Goal: Transaction & Acquisition: Register for event/course

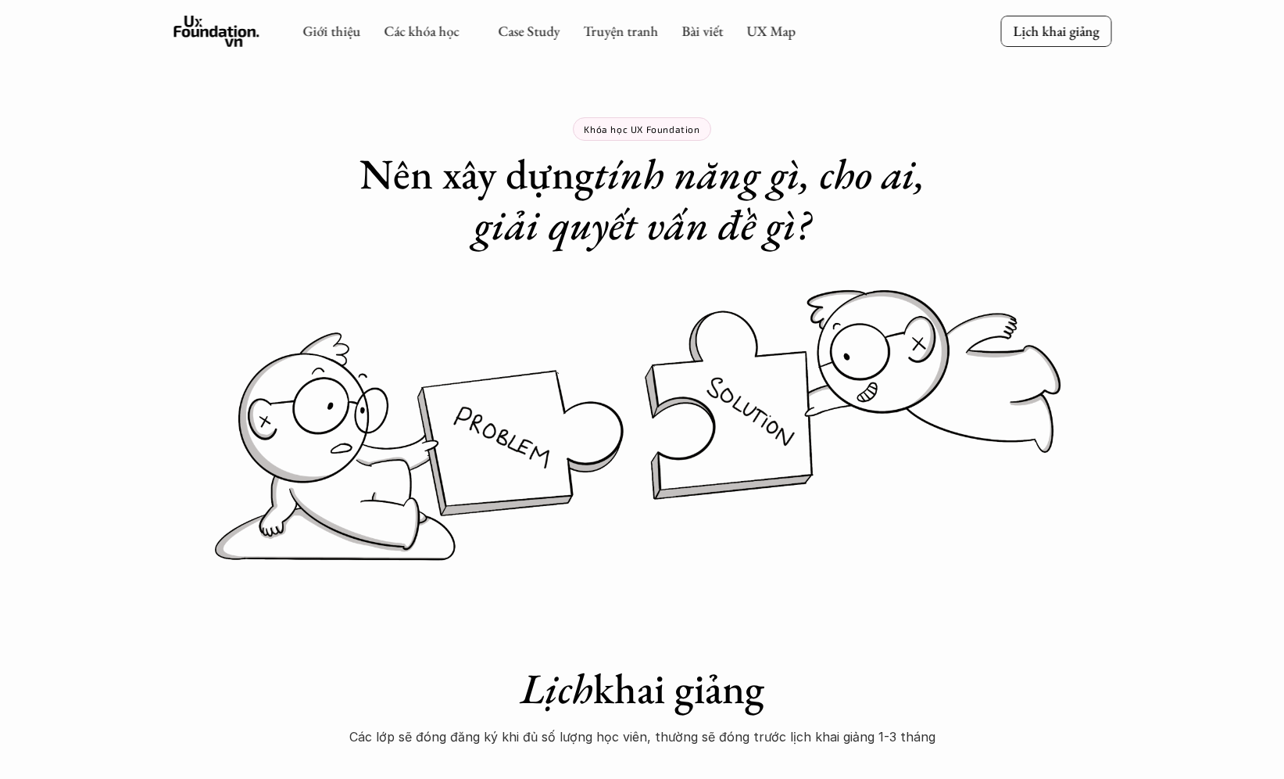
click at [1025, 347] on img at bounding box center [643, 425] width 938 height 288
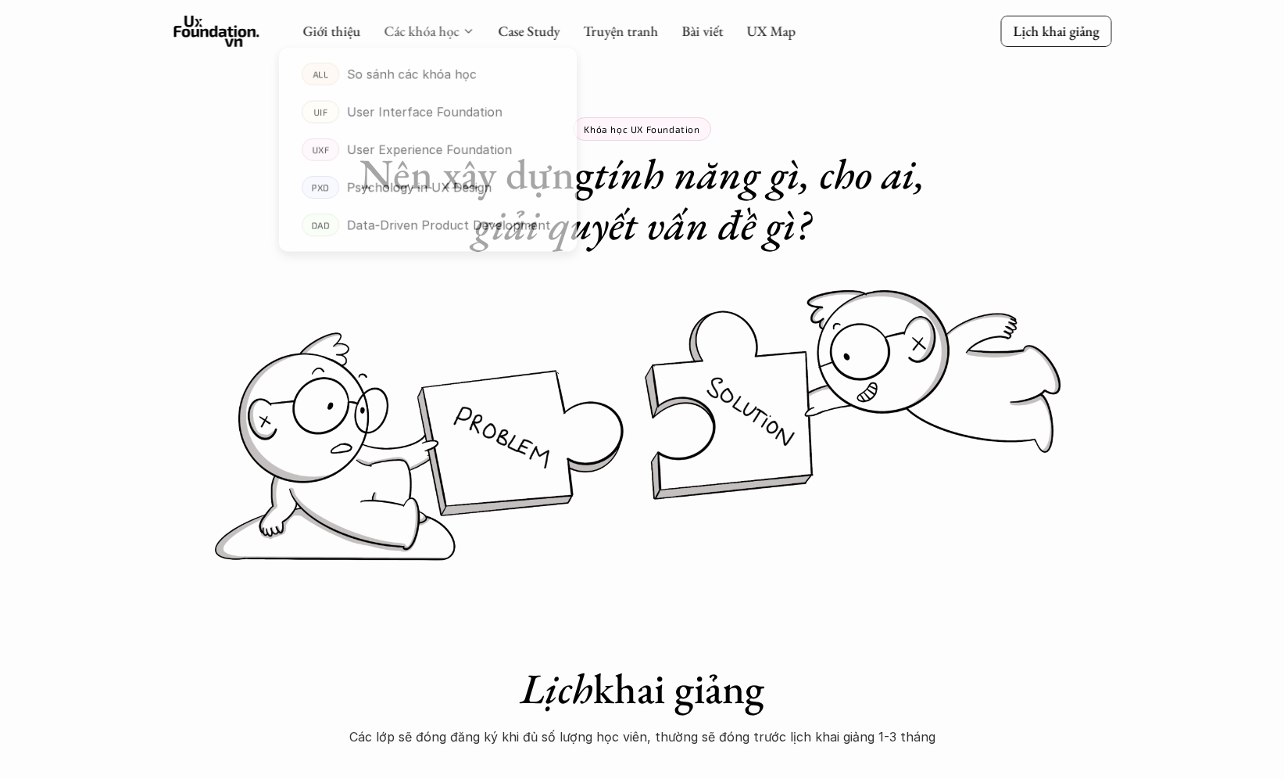
click at [423, 28] on link "Các khóa học" at bounding box center [421, 31] width 75 height 18
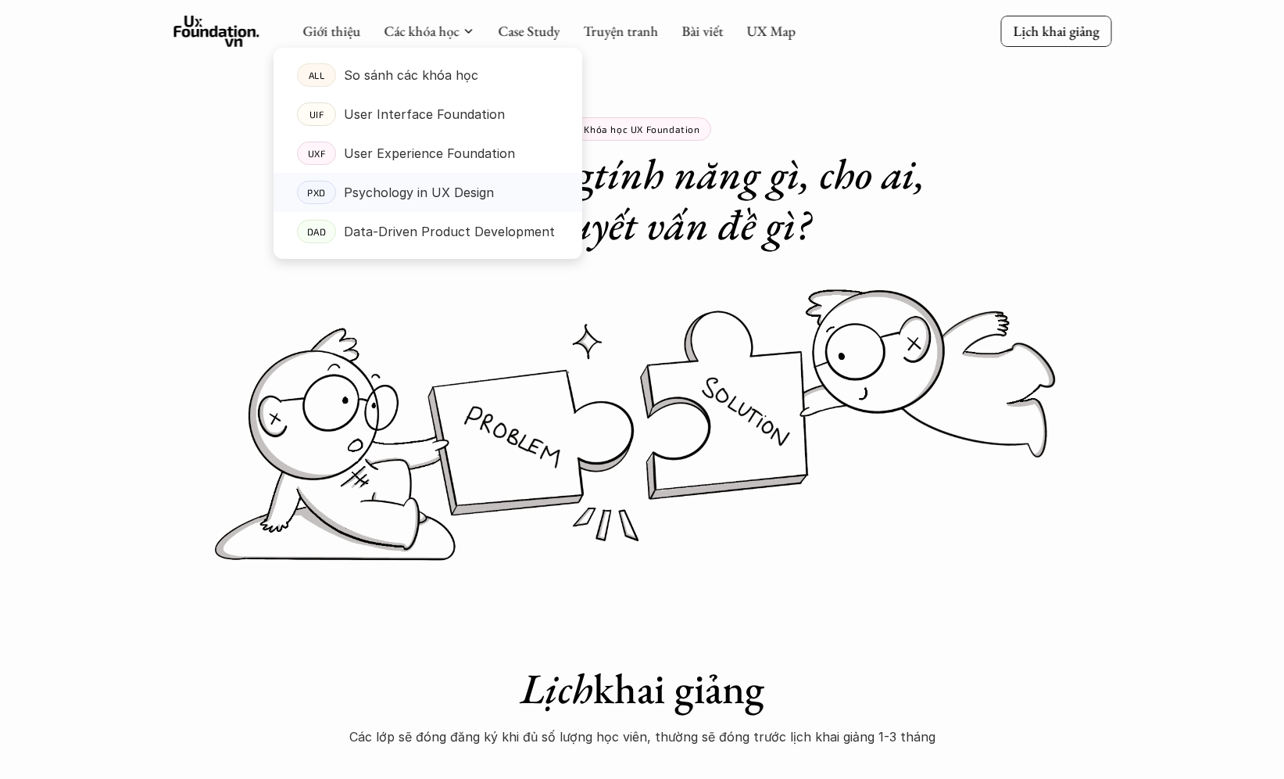
click at [406, 208] on link "PXD Psychology in UX Design" at bounding box center [428, 192] width 309 height 39
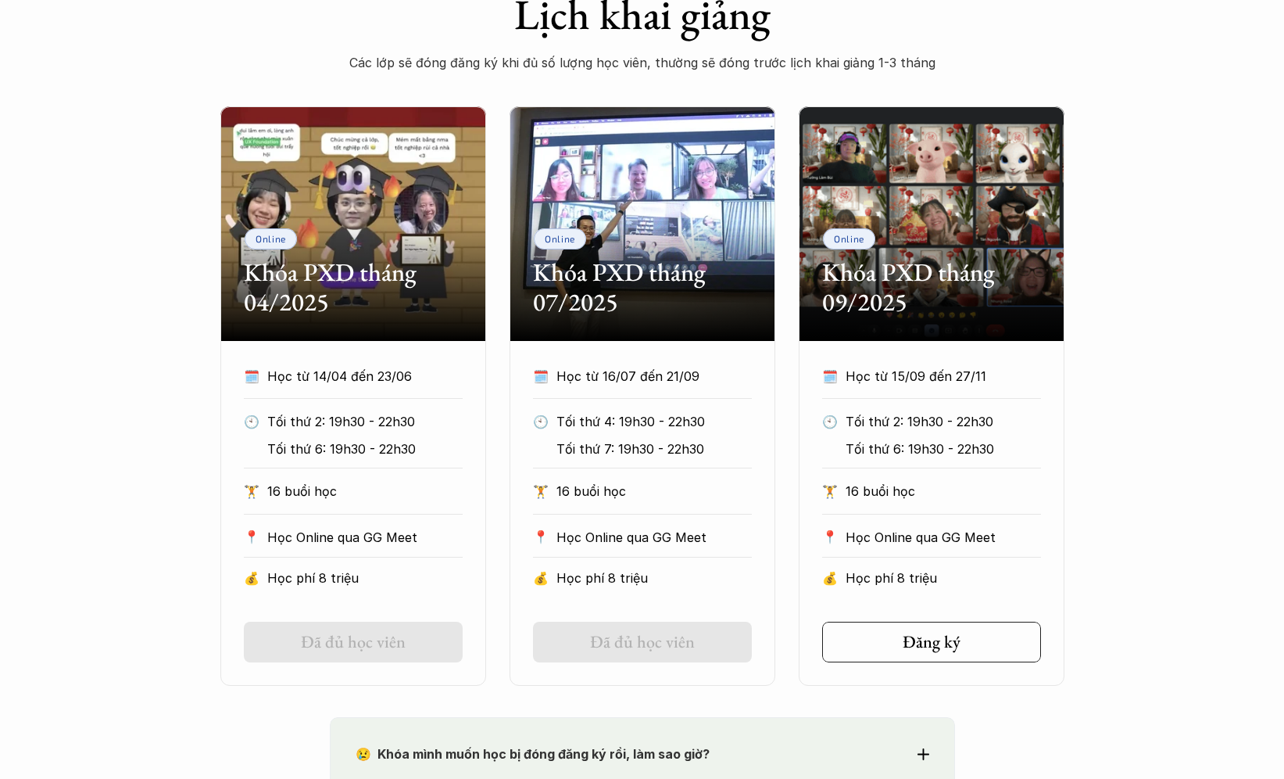
scroll to position [717, 0]
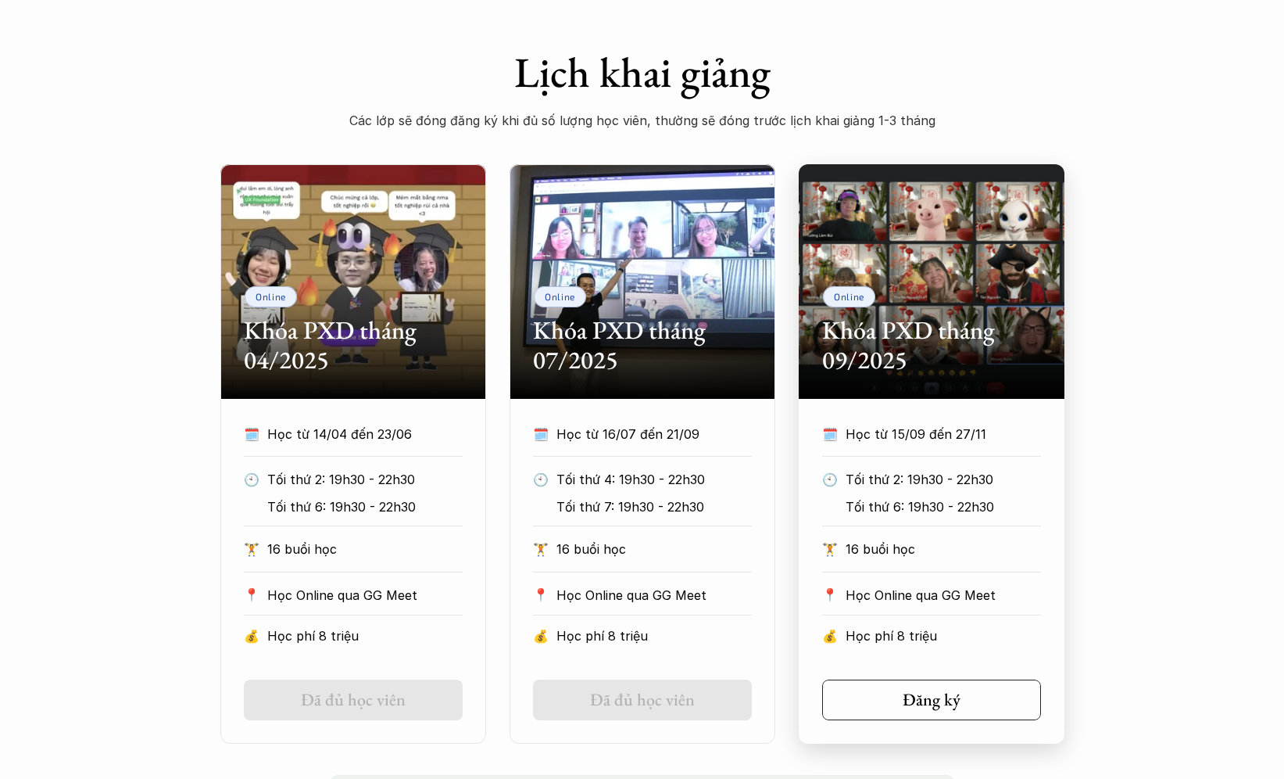
scroll to position [617, 0]
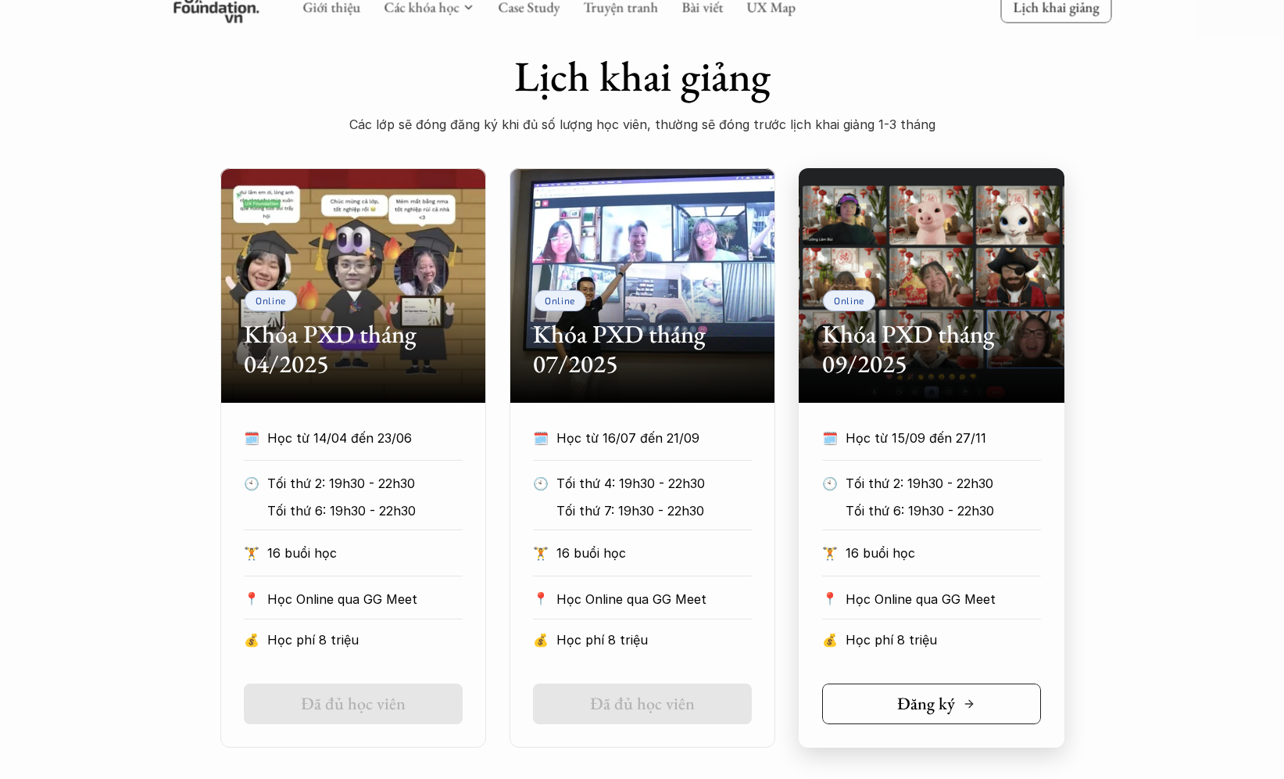
scroll to position [613, 0]
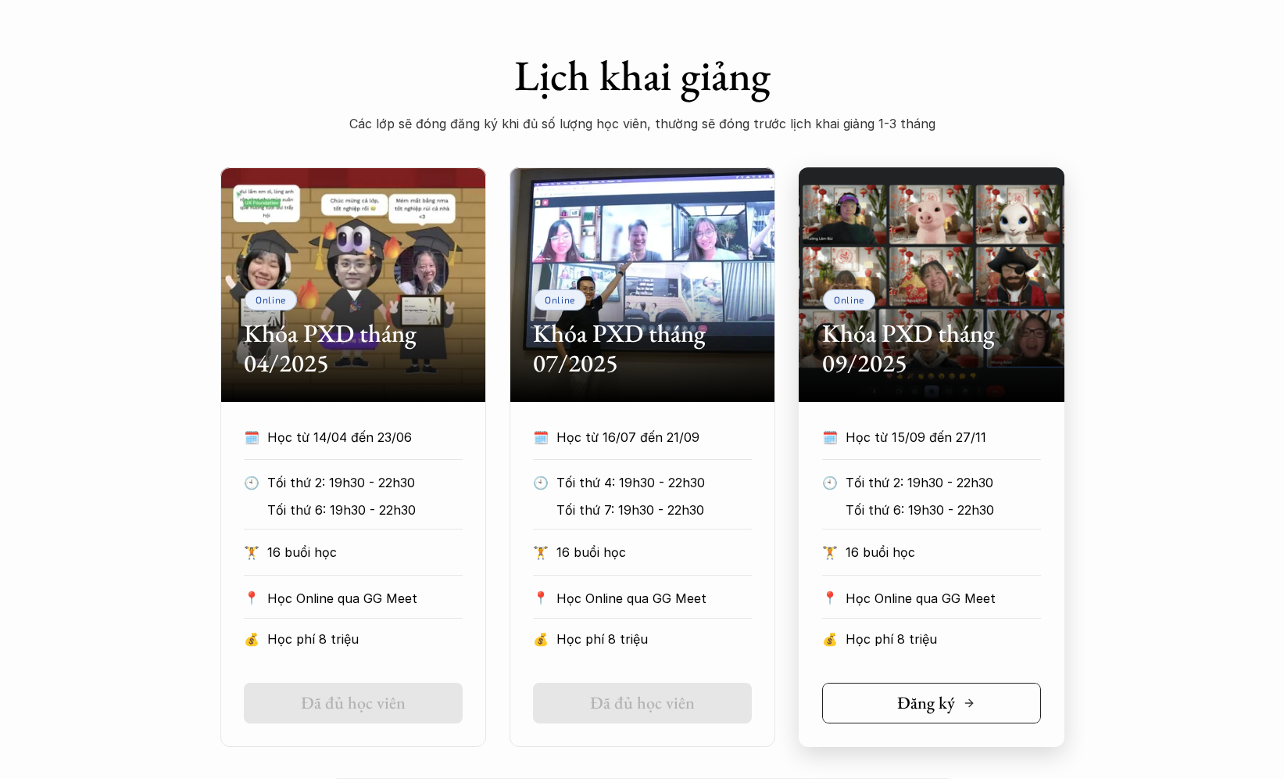
click at [928, 707] on h5 "Đăng ký" at bounding box center [926, 703] width 58 height 20
drag, startPoint x: 1129, startPoint y: 529, endPoint x: 1131, endPoint y: 517, distance: 12.7
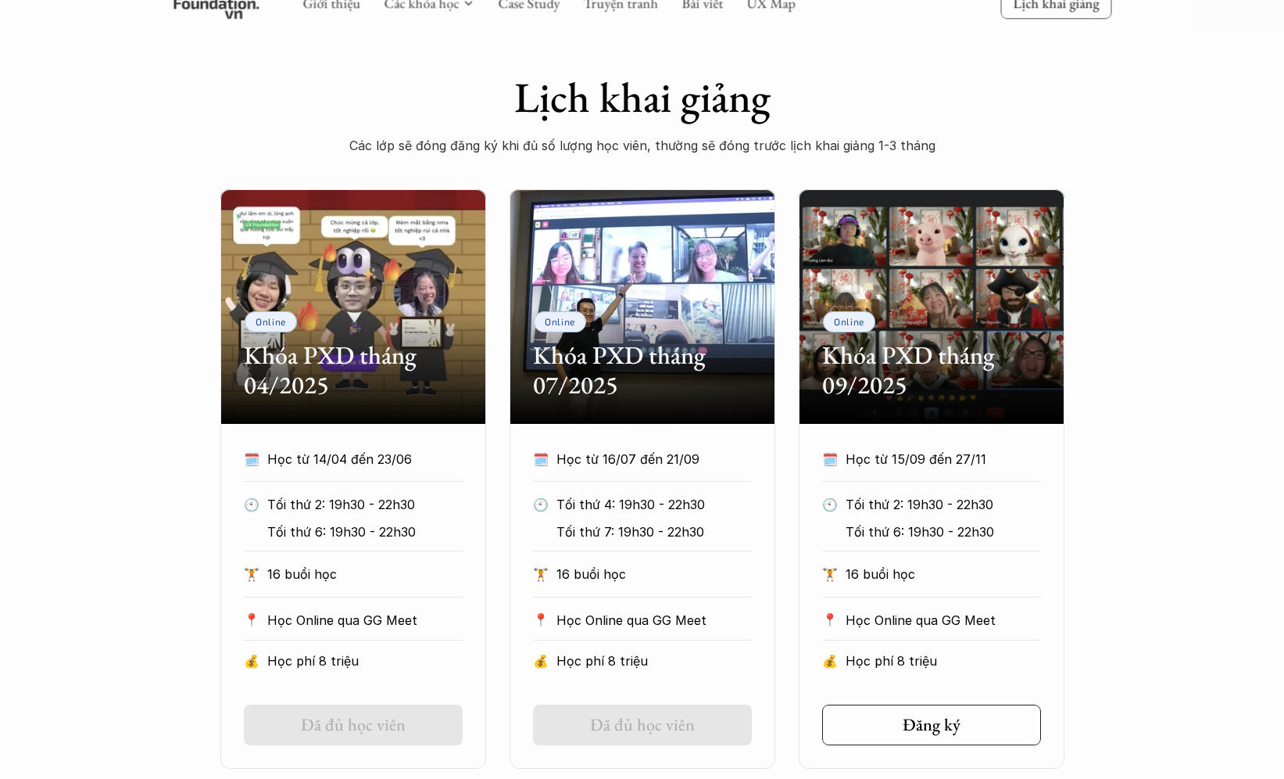
scroll to position [585, 0]
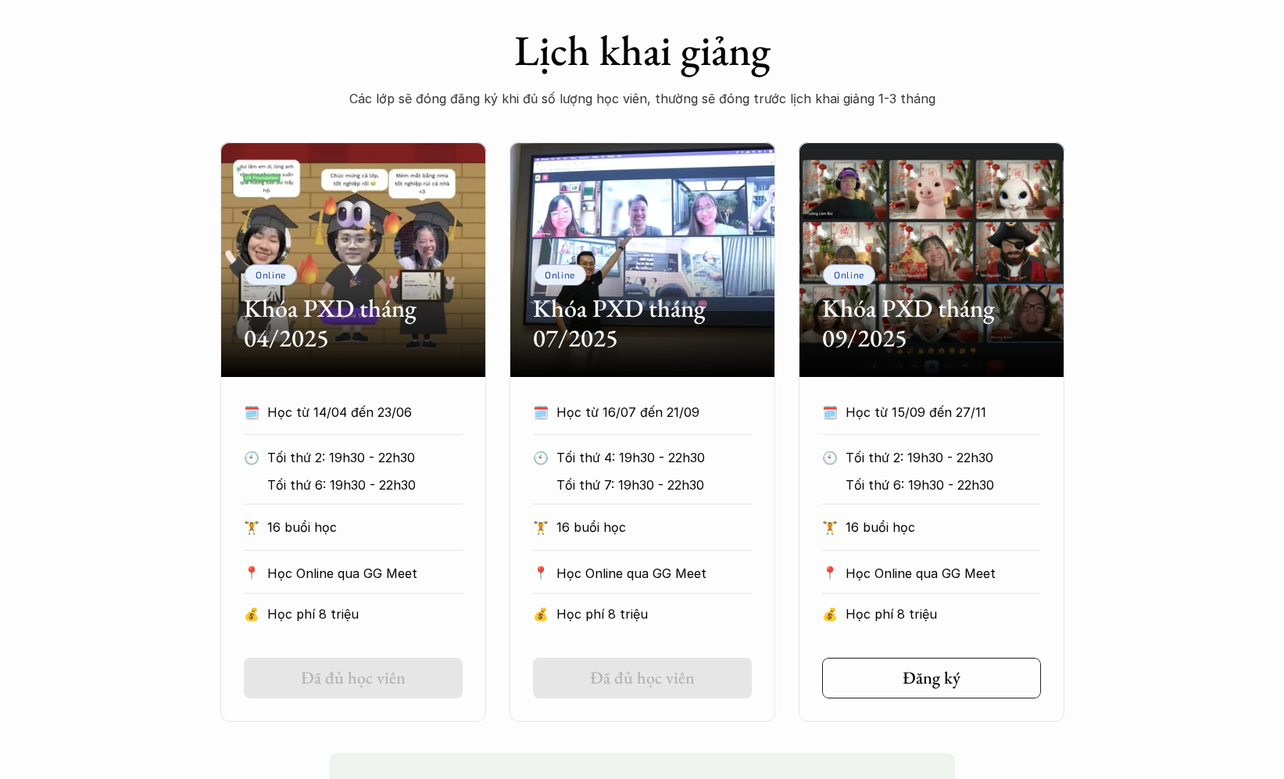
scroll to position [678, 0]
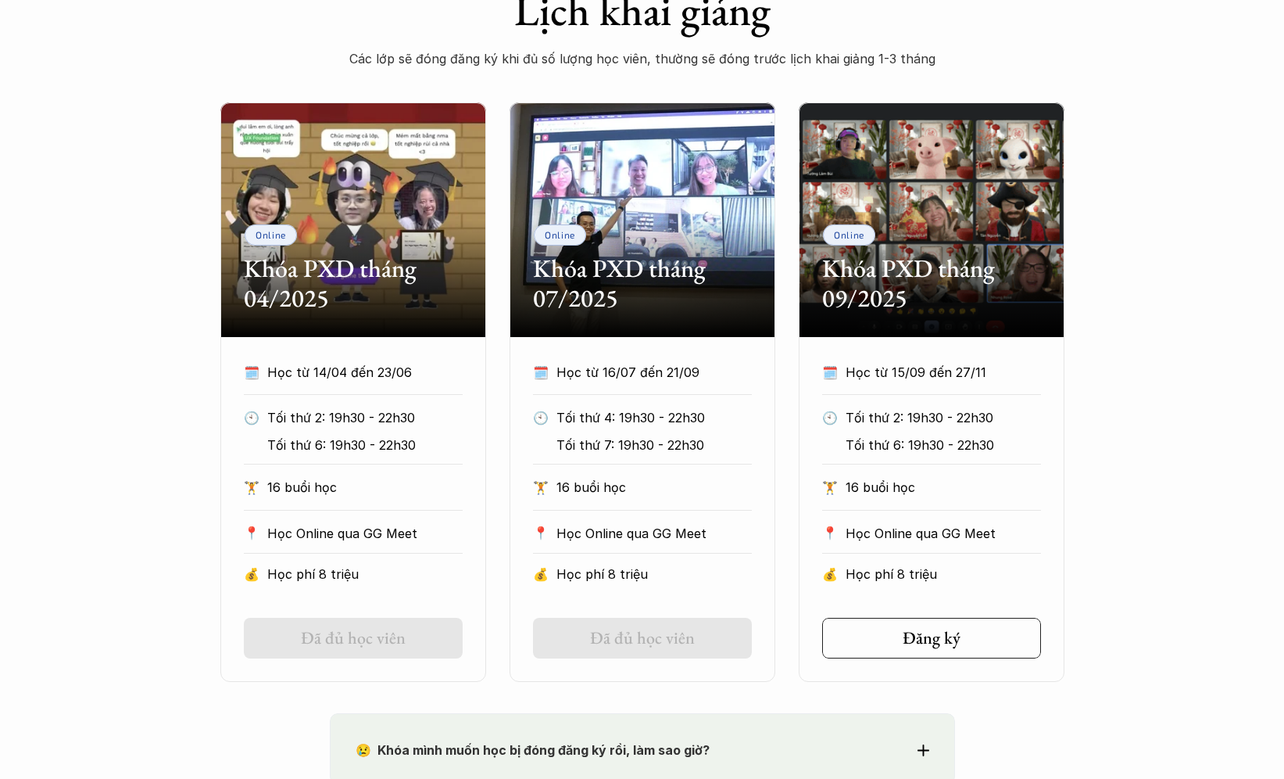
click at [1102, 369] on div "Online Khóa PXD tháng 04/2025 🗓️ Học từ 14/04 đến 23/06 🕙 Tối thứ 2: 19h30 - 22…" at bounding box center [643, 391] width 938 height 579
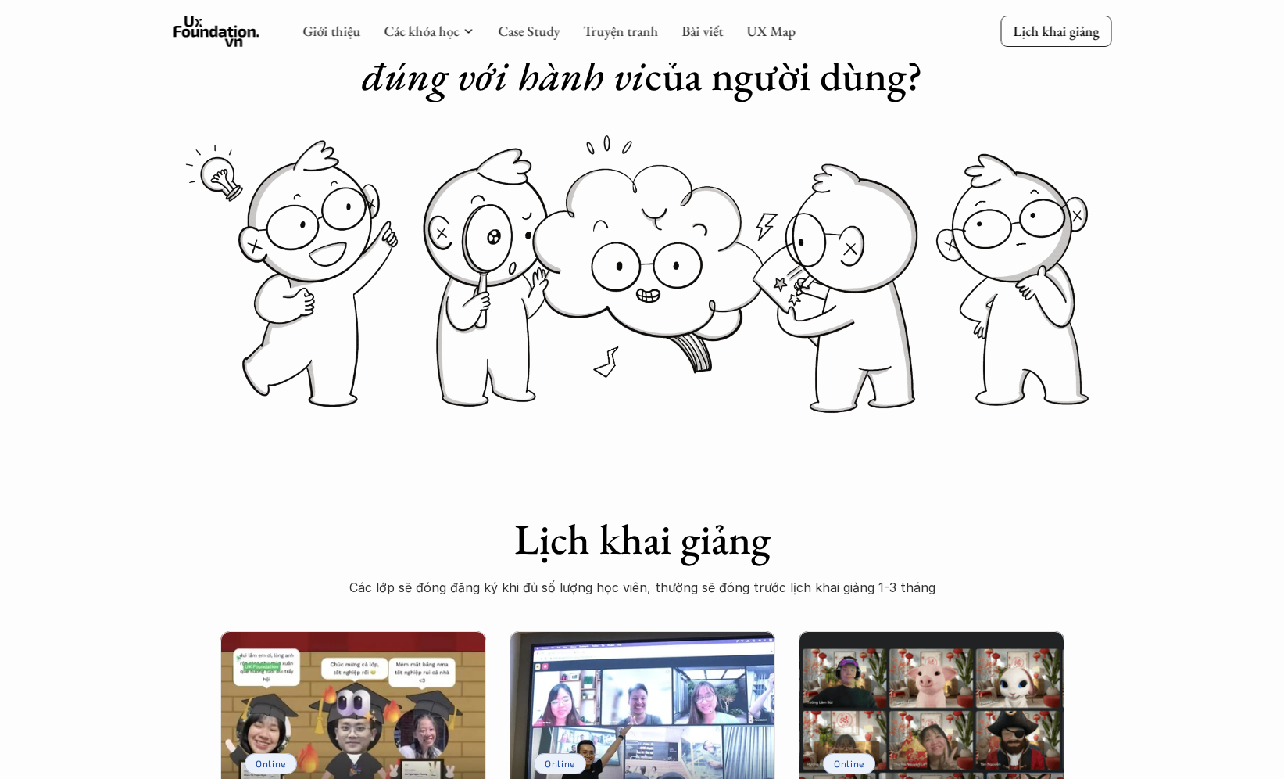
scroll to position [0, 0]
